Goal: Find specific page/section: Find specific page/section

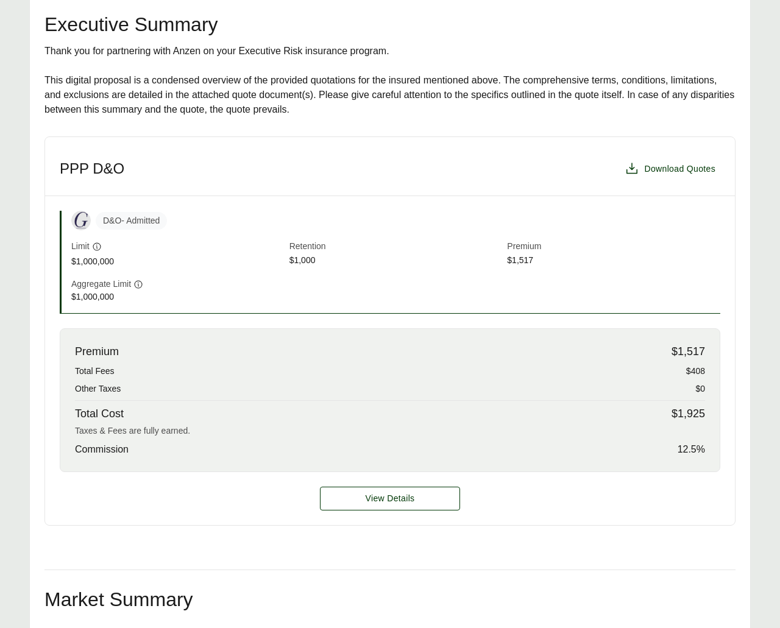
scroll to position [254, 0]
